Goal: Navigation & Orientation: Find specific page/section

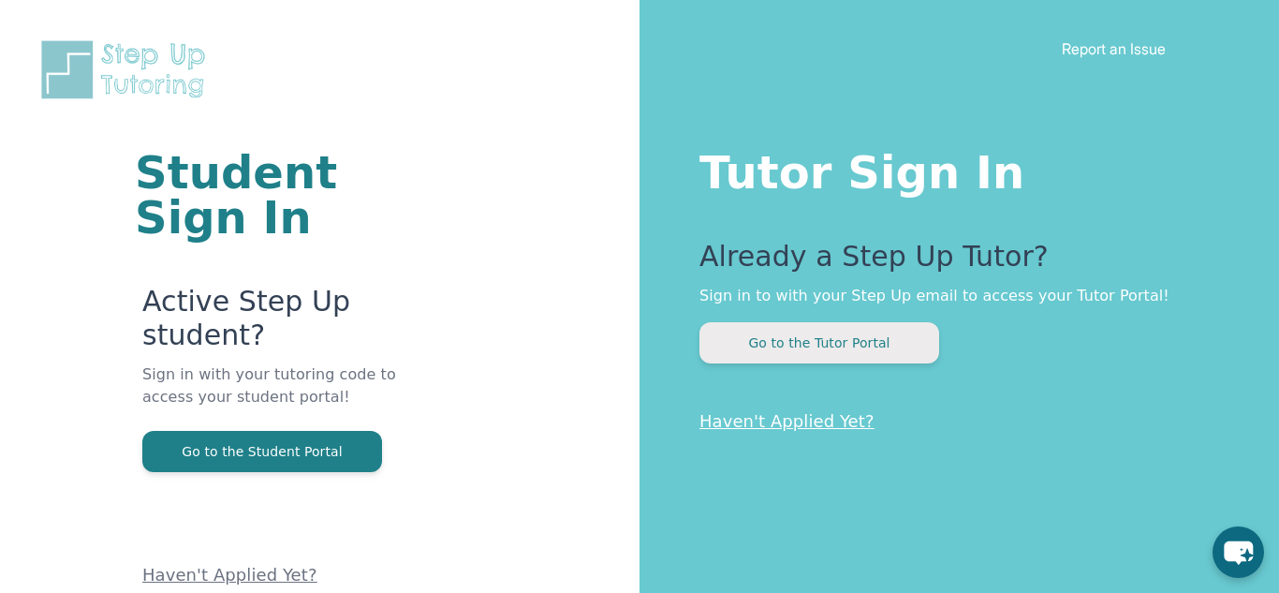
click at [912, 339] on button "Go to the Tutor Portal" at bounding box center [820, 342] width 240 height 41
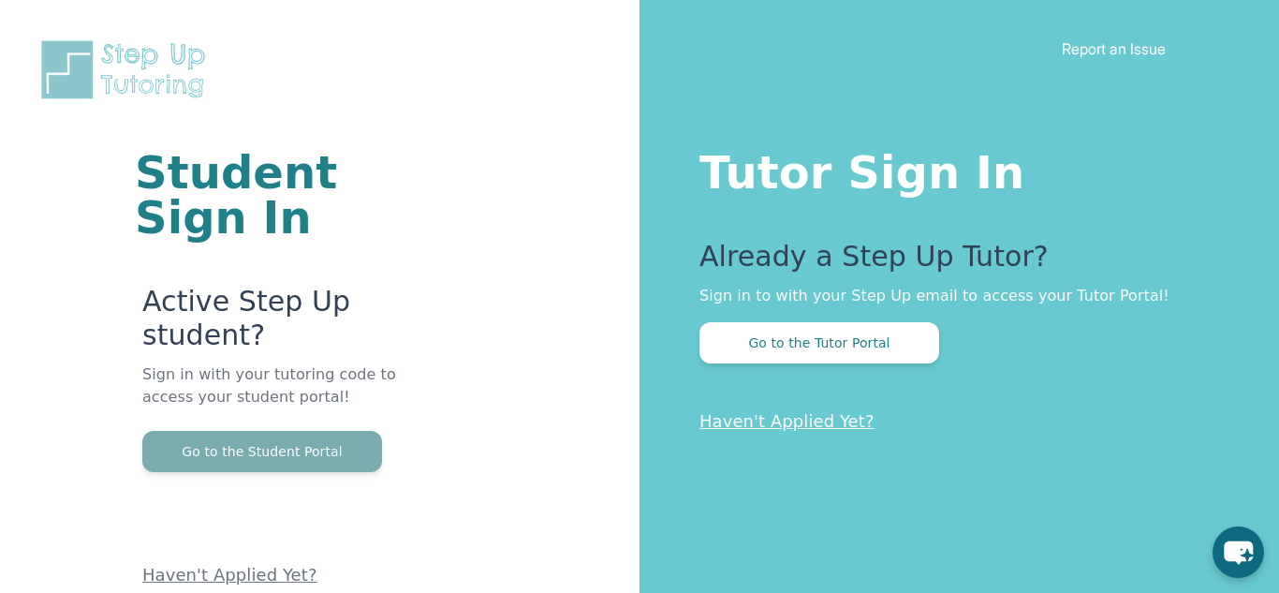
click at [291, 453] on button "Go to the Student Portal" at bounding box center [262, 451] width 240 height 41
